Goal: Task Accomplishment & Management: Use online tool/utility

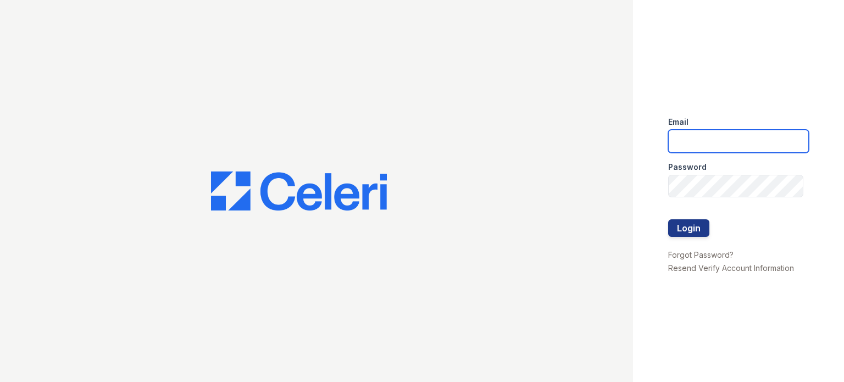
click at [697, 145] on input "email" at bounding box center [738, 141] width 141 height 23
type input "[EMAIL_ADDRESS][DOMAIN_NAME]"
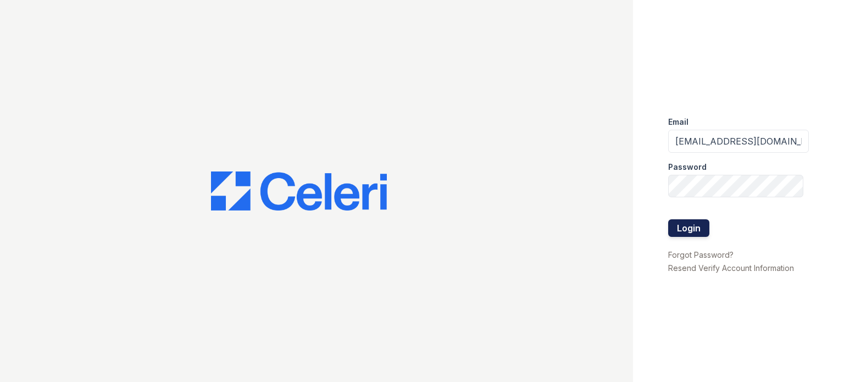
click at [697, 229] on button "Login" at bounding box center [688, 228] width 41 height 18
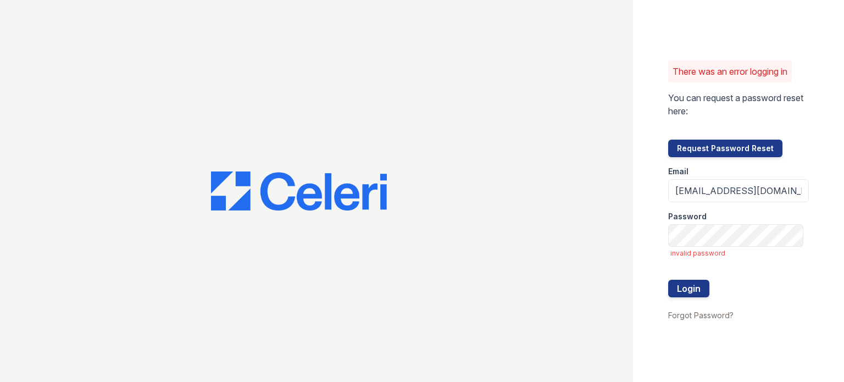
click at [707, 222] on div "Password" at bounding box center [738, 213] width 141 height 22
click at [696, 288] on button "Login" at bounding box center [688, 289] width 41 height 18
click at [761, 197] on input "[EMAIL_ADDRESS][DOMAIN_NAME]" at bounding box center [738, 190] width 141 height 23
click at [687, 287] on button "Login" at bounding box center [688, 289] width 41 height 18
click at [698, 285] on button "Login" at bounding box center [688, 289] width 41 height 18
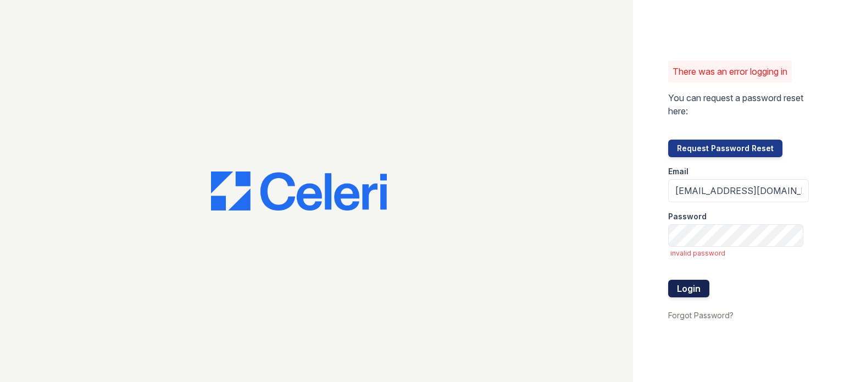
click at [693, 281] on button "Login" at bounding box center [688, 289] width 41 height 18
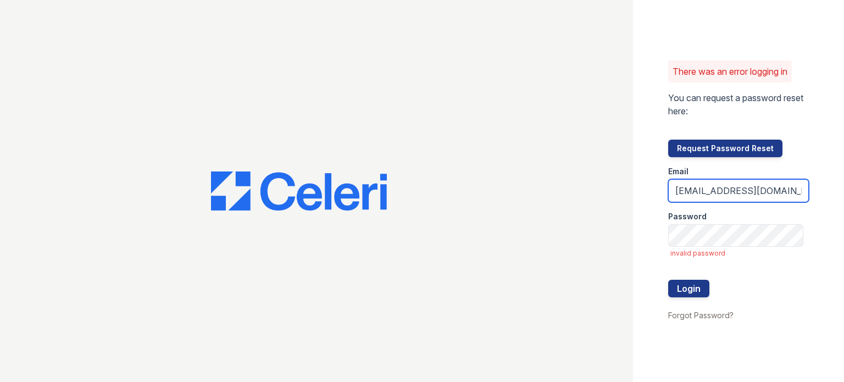
click at [737, 193] on input "[EMAIL_ADDRESS][DOMAIN_NAME]" at bounding box center [738, 190] width 141 height 23
click at [744, 204] on div "Password" at bounding box center [738, 213] width 141 height 22
click at [733, 197] on input "[EMAIL_ADDRESS][DOMAIN_NAME]" at bounding box center [738, 190] width 141 height 23
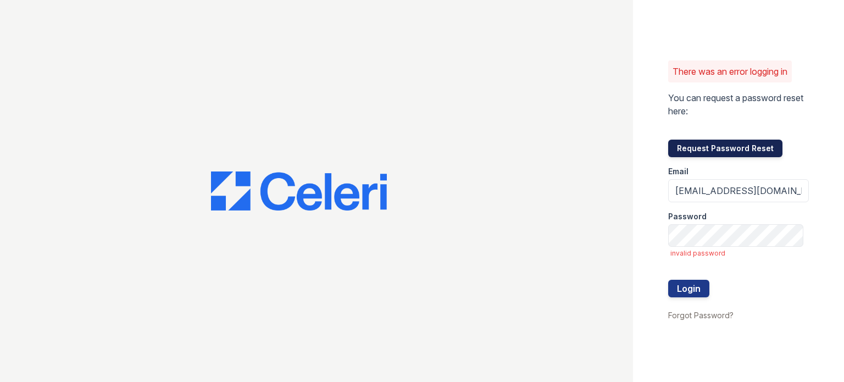
click at [726, 147] on button "Request Password Reset" at bounding box center [725, 149] width 114 height 18
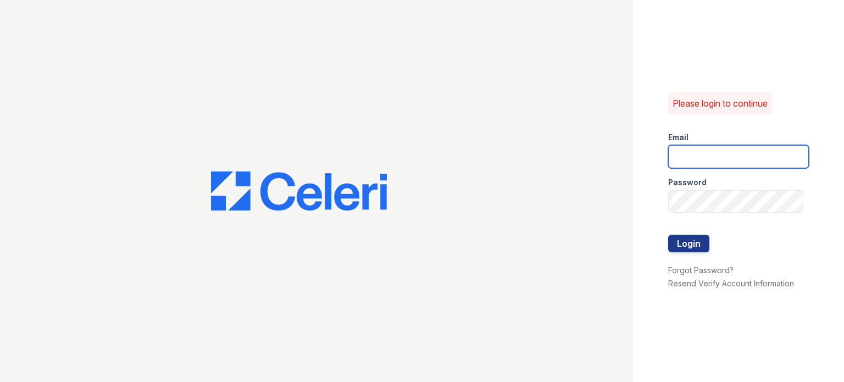
click at [719, 155] on input "email" at bounding box center [738, 156] width 141 height 23
type input "[EMAIL_ADDRESS][DOMAIN_NAME]"
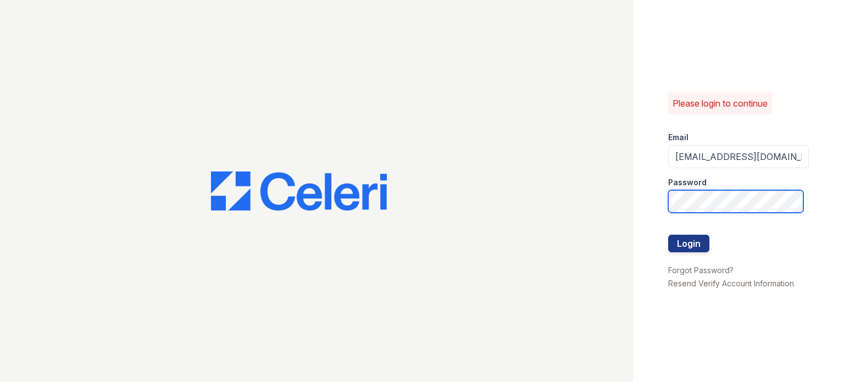
click at [668, 235] on button "Login" at bounding box center [688, 244] width 41 height 18
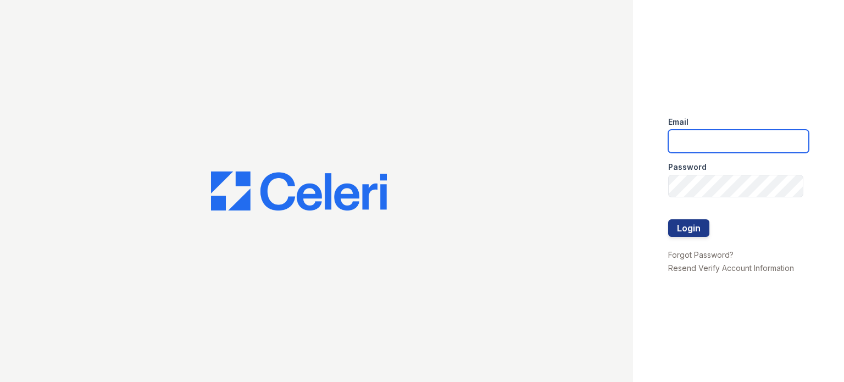
click at [694, 135] on input "email" at bounding box center [738, 141] width 141 height 23
type input "[EMAIL_ADDRESS][DOMAIN_NAME]"
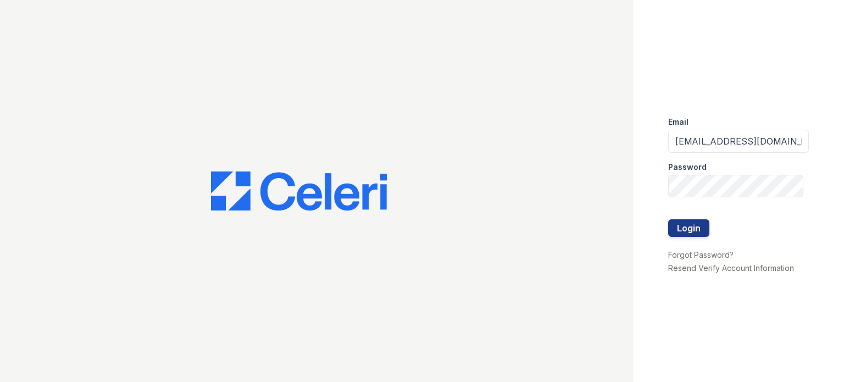
click at [757, 156] on div "Password" at bounding box center [738, 164] width 141 height 22
click at [741, 137] on input "[EMAIL_ADDRESS][DOMAIN_NAME]" at bounding box center [738, 141] width 141 height 23
click at [738, 167] on div "Password" at bounding box center [738, 164] width 141 height 22
click at [709, 253] on link "Forgot Password?" at bounding box center [700, 254] width 65 height 9
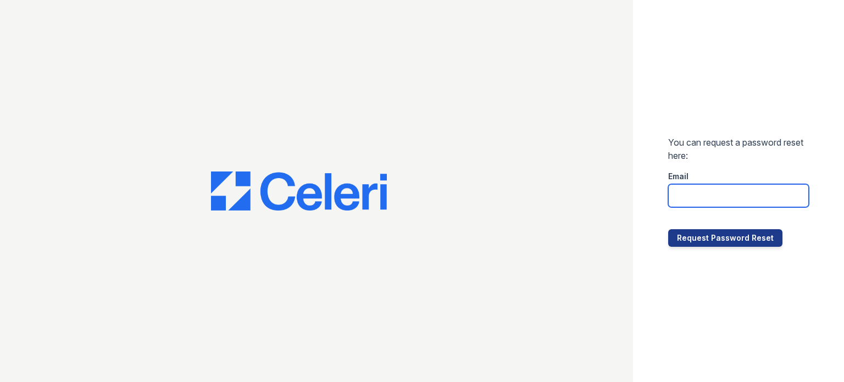
click at [705, 203] on input "email" at bounding box center [738, 195] width 141 height 23
type input "gsencionpalomar@trinity-pm.com"
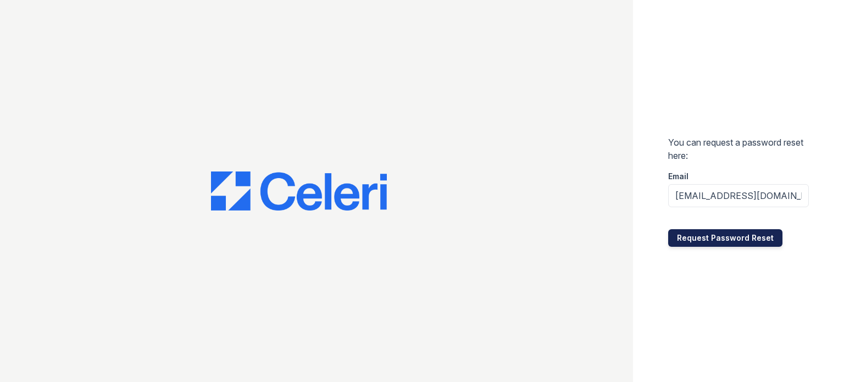
click at [721, 235] on button "Request Password Reset" at bounding box center [725, 238] width 114 height 18
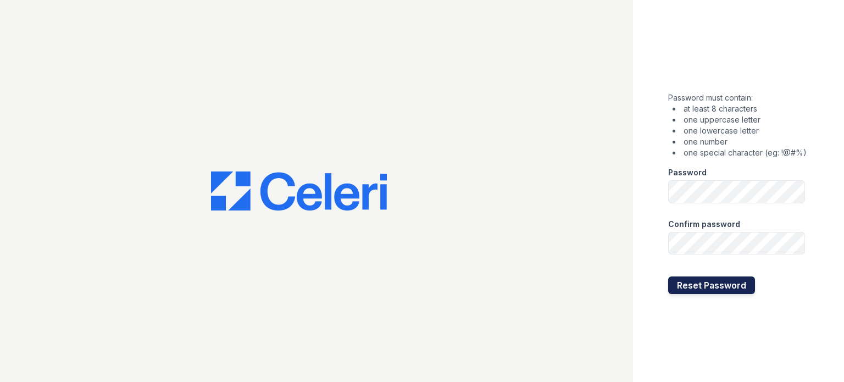
click at [734, 285] on button "Reset Password" at bounding box center [711, 286] width 87 height 18
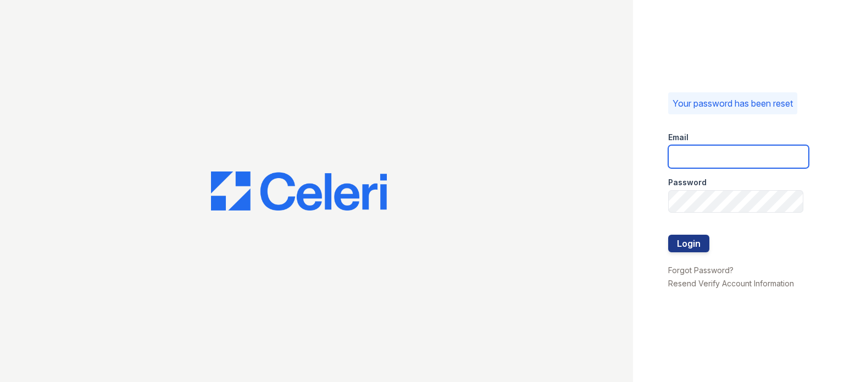
click at [704, 154] on input "email" at bounding box center [738, 156] width 141 height 23
type input "[EMAIL_ADDRESS][DOMAIN_NAME]"
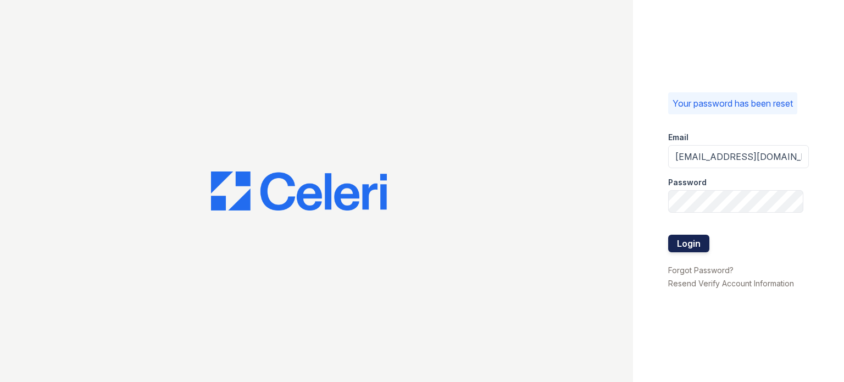
click at [694, 239] on button "Login" at bounding box center [688, 244] width 41 height 18
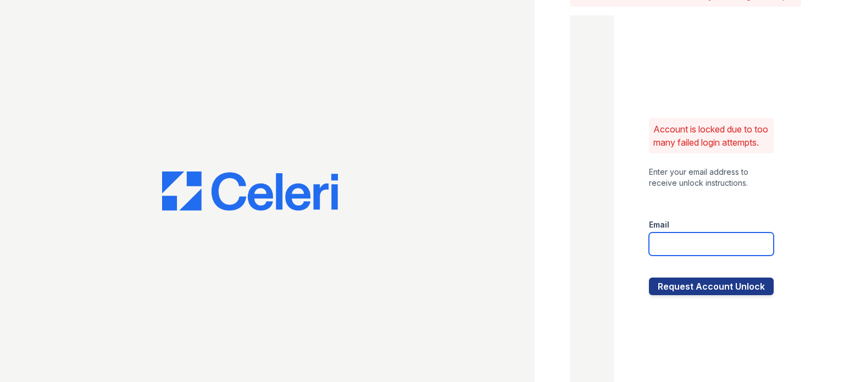
click at [693, 253] on input "email" at bounding box center [711, 244] width 125 height 23
type input "[EMAIL_ADDRESS][DOMAIN_NAME]"
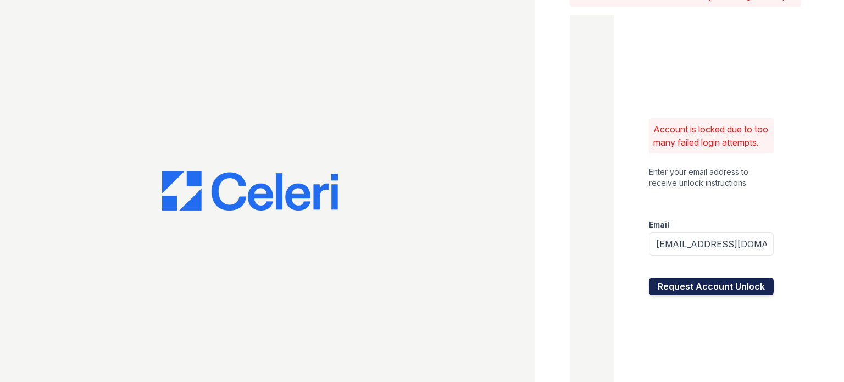
click at [695, 295] on button "Request Account Unlock" at bounding box center [711, 287] width 125 height 18
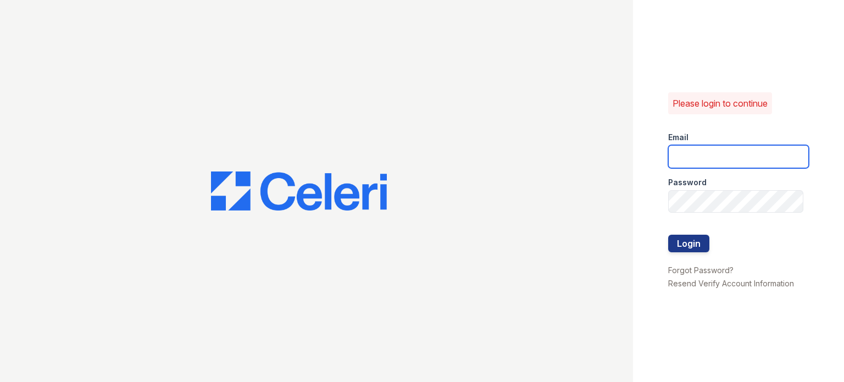
click at [706, 158] on input "email" at bounding box center [738, 156] width 141 height 23
type input "gsencionpalomar@trinity-pm.com"
click at [717, 187] on div "Password" at bounding box center [738, 179] width 141 height 22
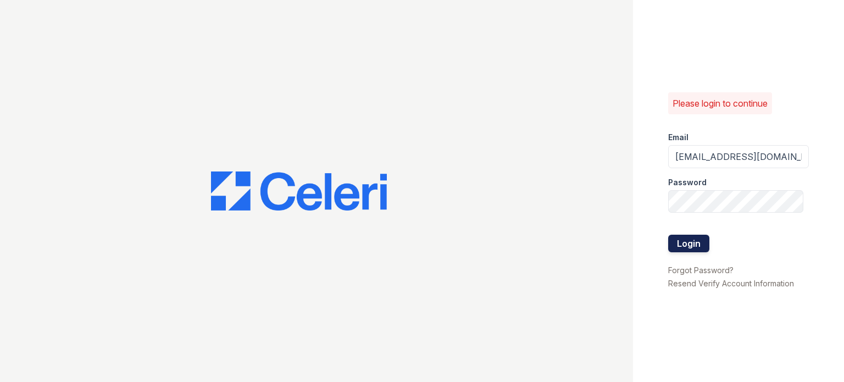
click at [703, 243] on button "Login" at bounding box center [688, 244] width 41 height 18
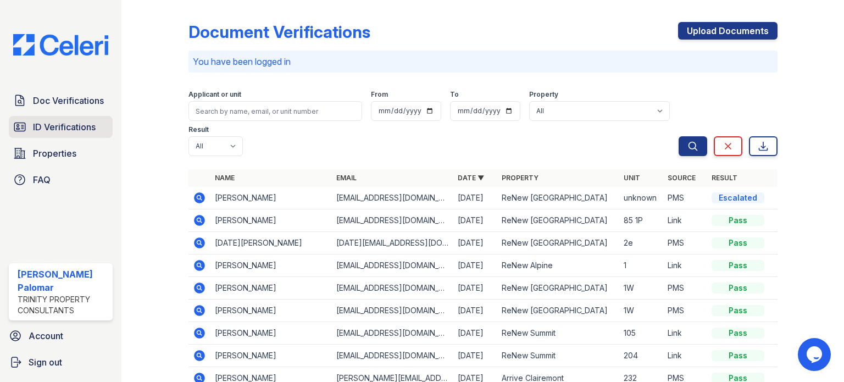
click at [70, 120] on link "ID Verifications" at bounding box center [61, 127] width 104 height 22
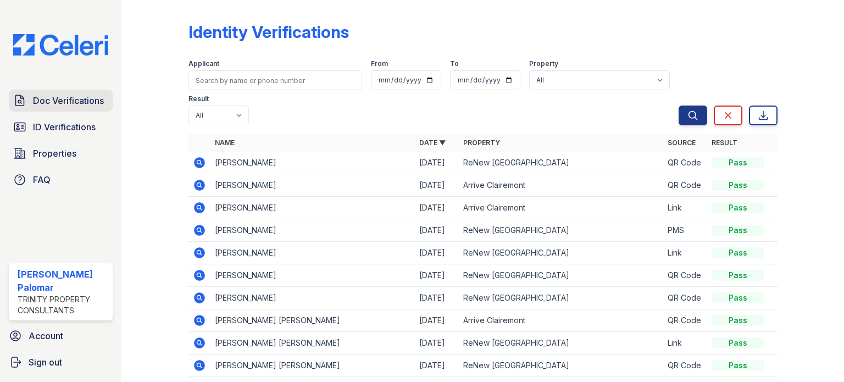
click at [64, 101] on span "Doc Verifications" at bounding box center [68, 100] width 71 height 13
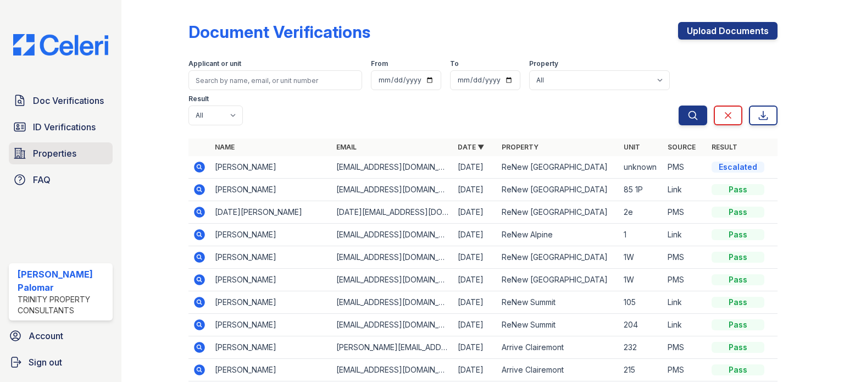
click at [73, 161] on link "Properties" at bounding box center [61, 153] width 104 height 22
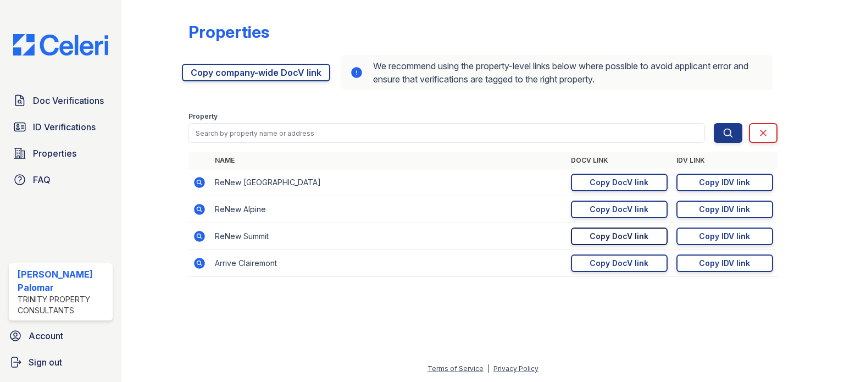
click at [624, 236] on div "Copy DocV link" at bounding box center [619, 236] width 59 height 11
click at [725, 238] on div "Copy IDV link" at bounding box center [724, 236] width 51 height 11
